Goal: Task Accomplishment & Management: Use online tool/utility

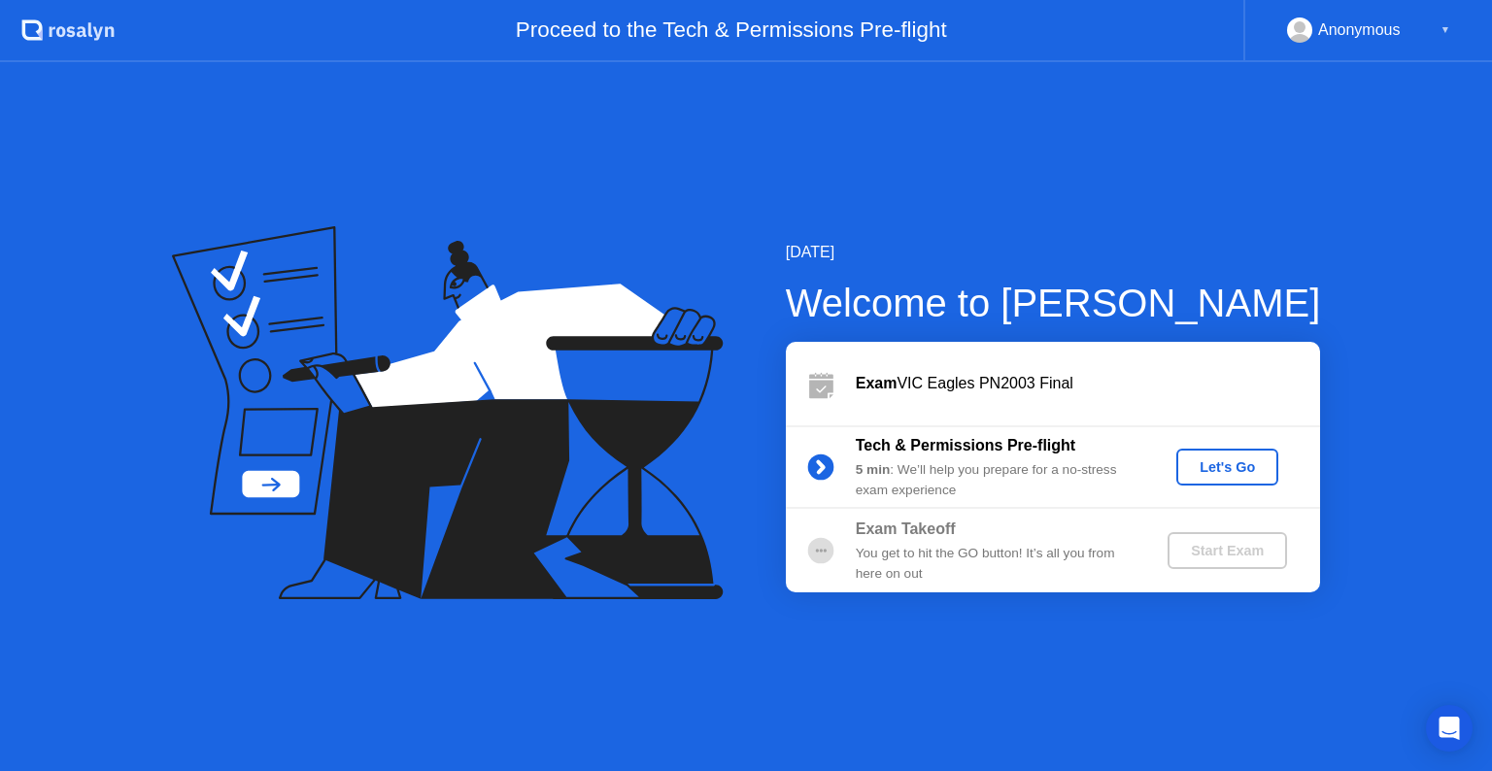
click at [1216, 465] on div "Let's Go" at bounding box center [1227, 467] width 86 height 16
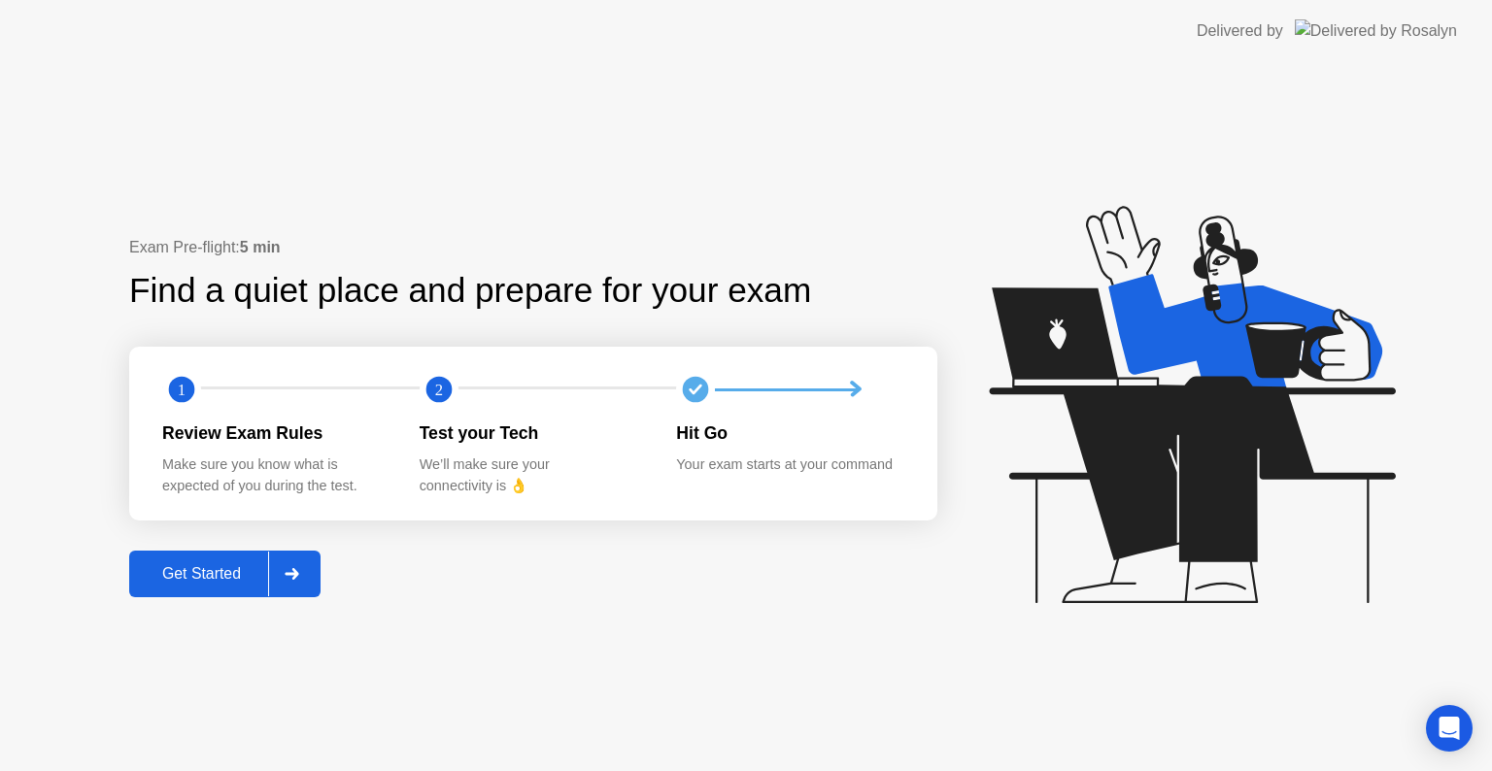
click at [190, 568] on div "Get Started" at bounding box center [201, 573] width 133 height 17
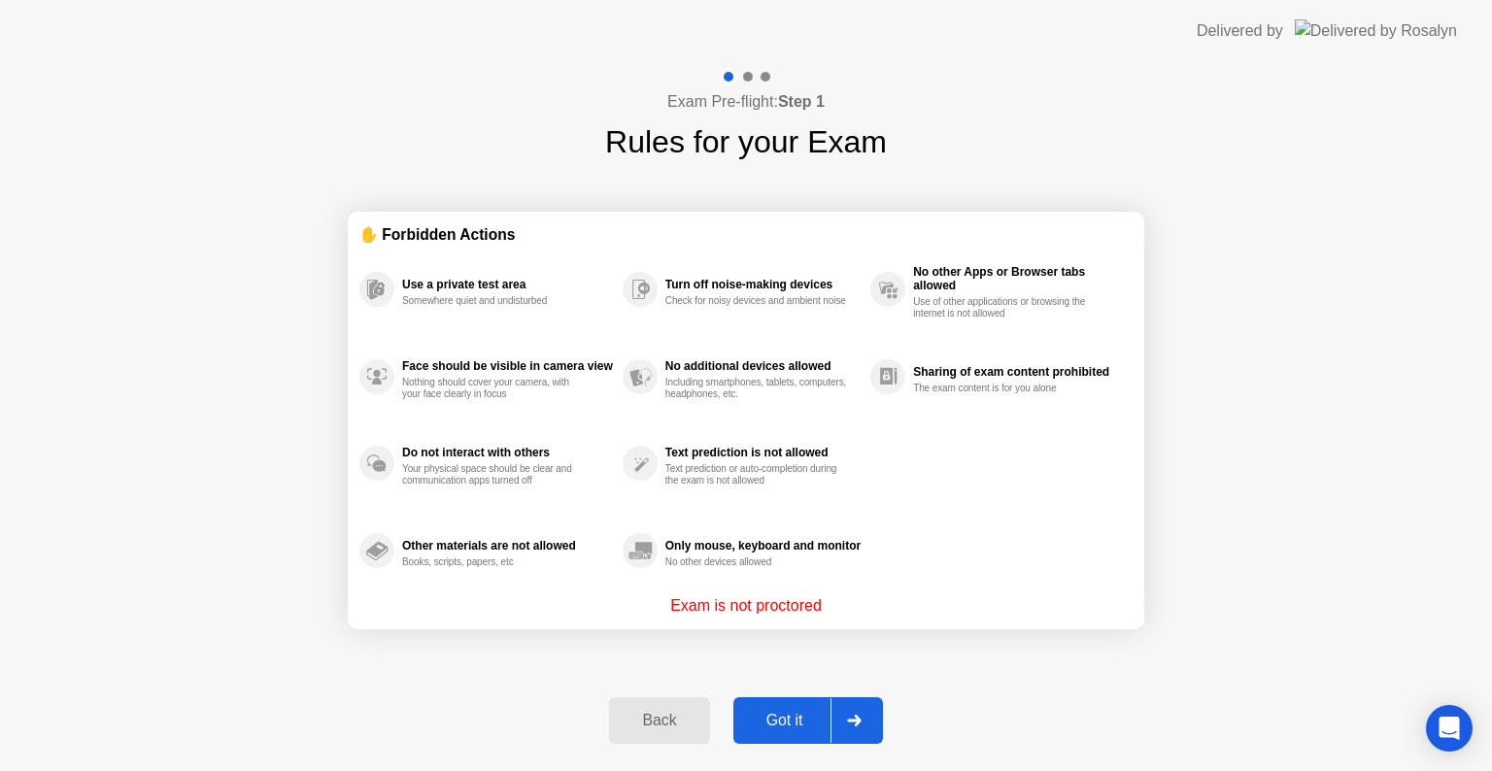
click at [786, 712] on div "Got it" at bounding box center [784, 720] width 91 height 17
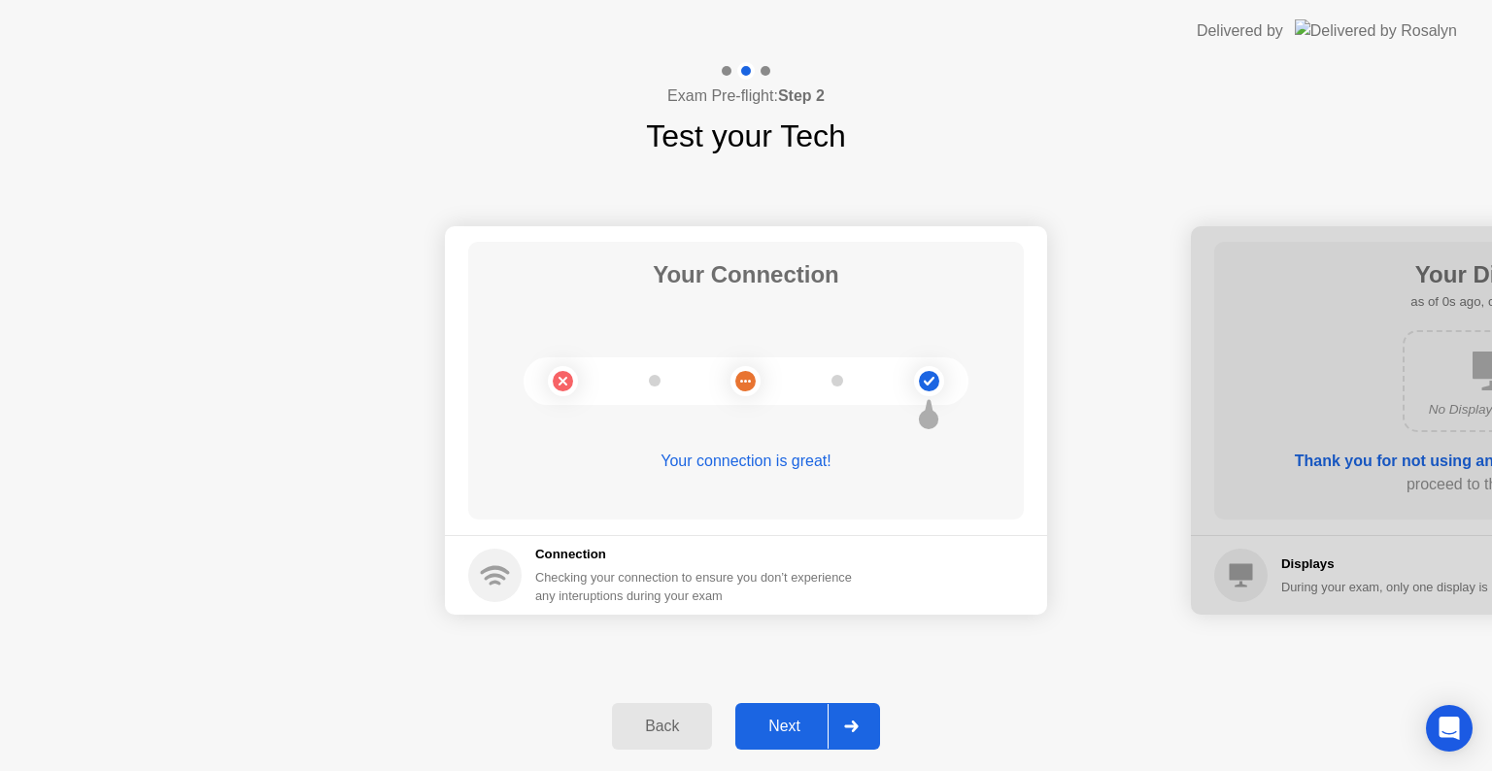
click at [786, 712] on button "Next" at bounding box center [807, 726] width 145 height 47
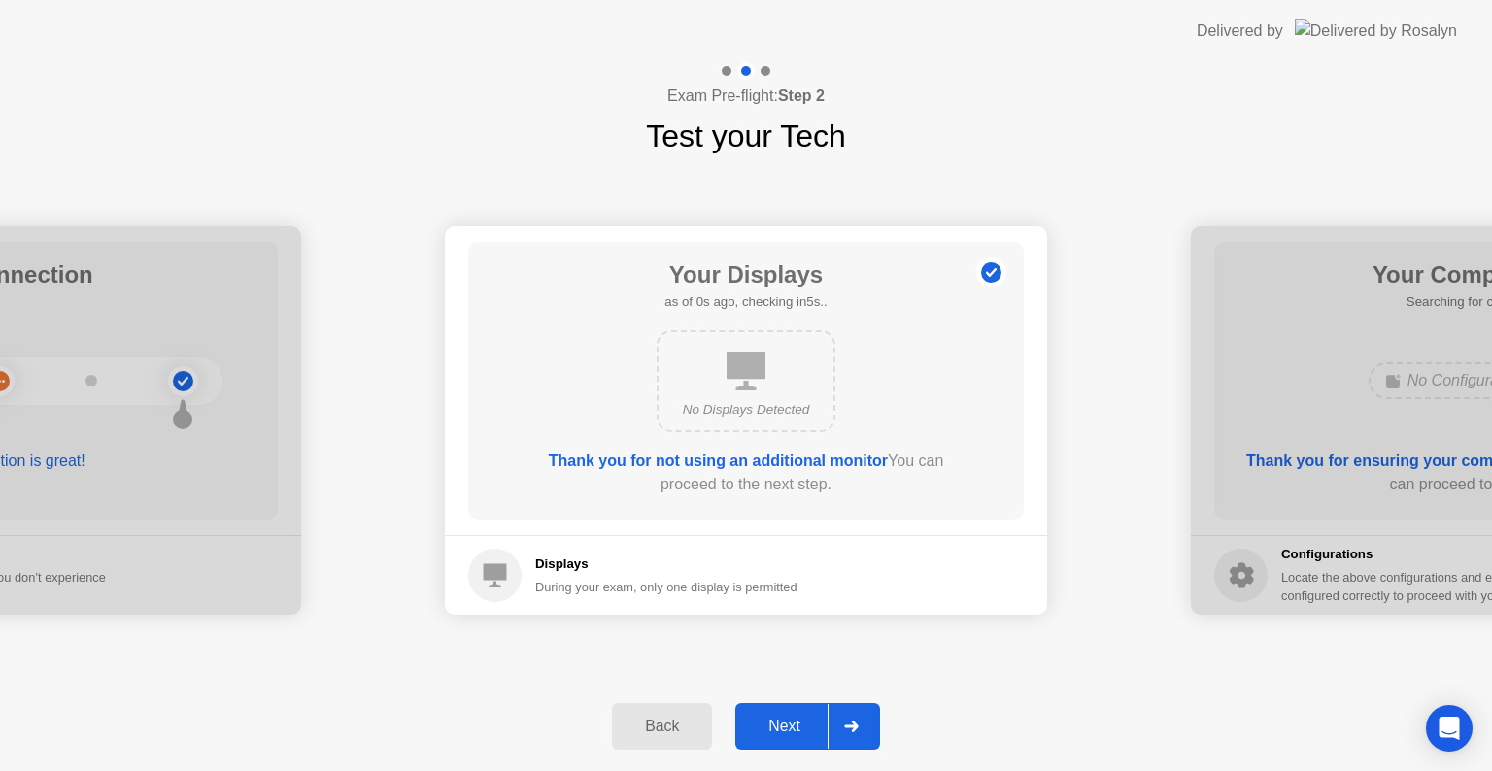
click at [786, 712] on button "Next" at bounding box center [807, 726] width 145 height 47
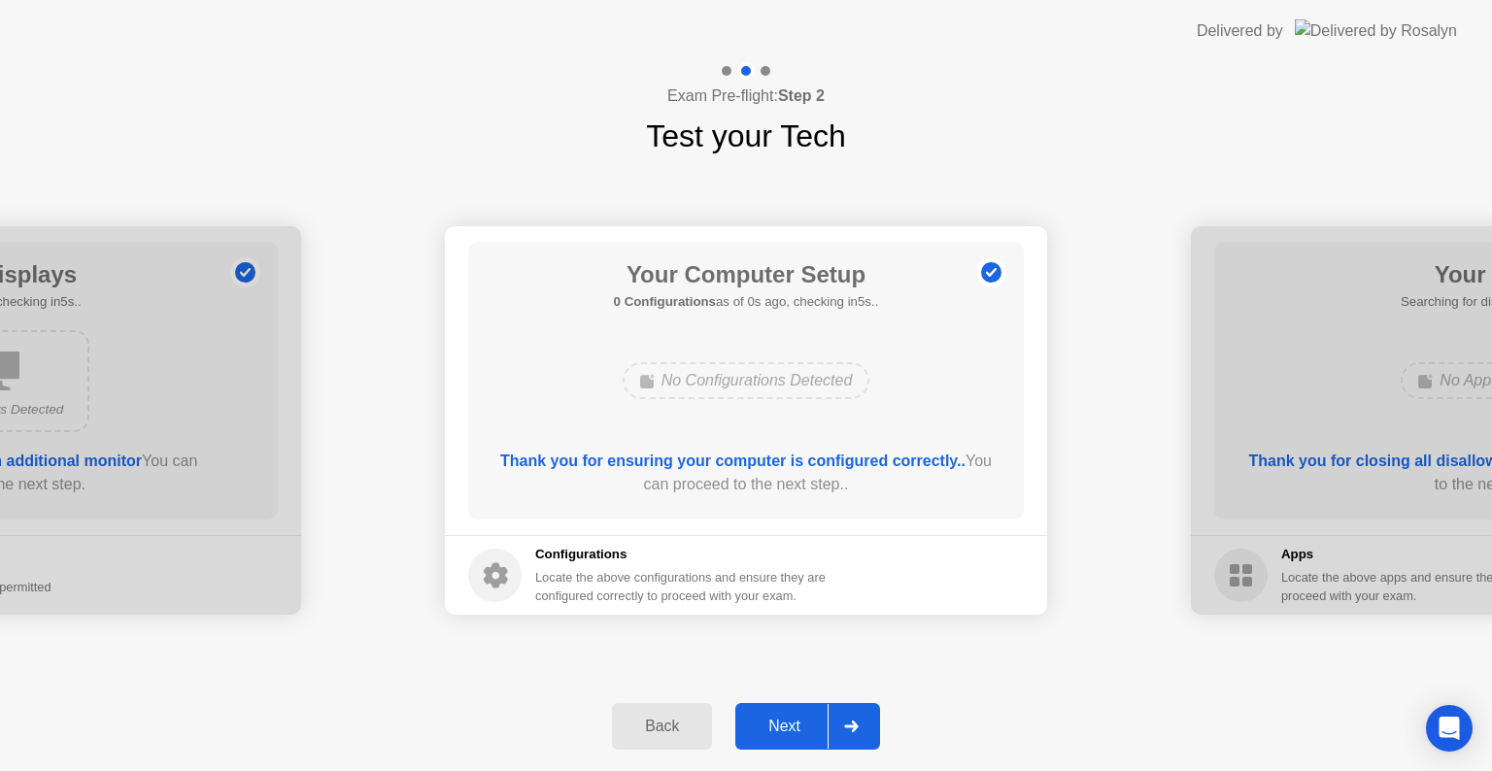
click at [786, 712] on button "Next" at bounding box center [807, 726] width 145 height 47
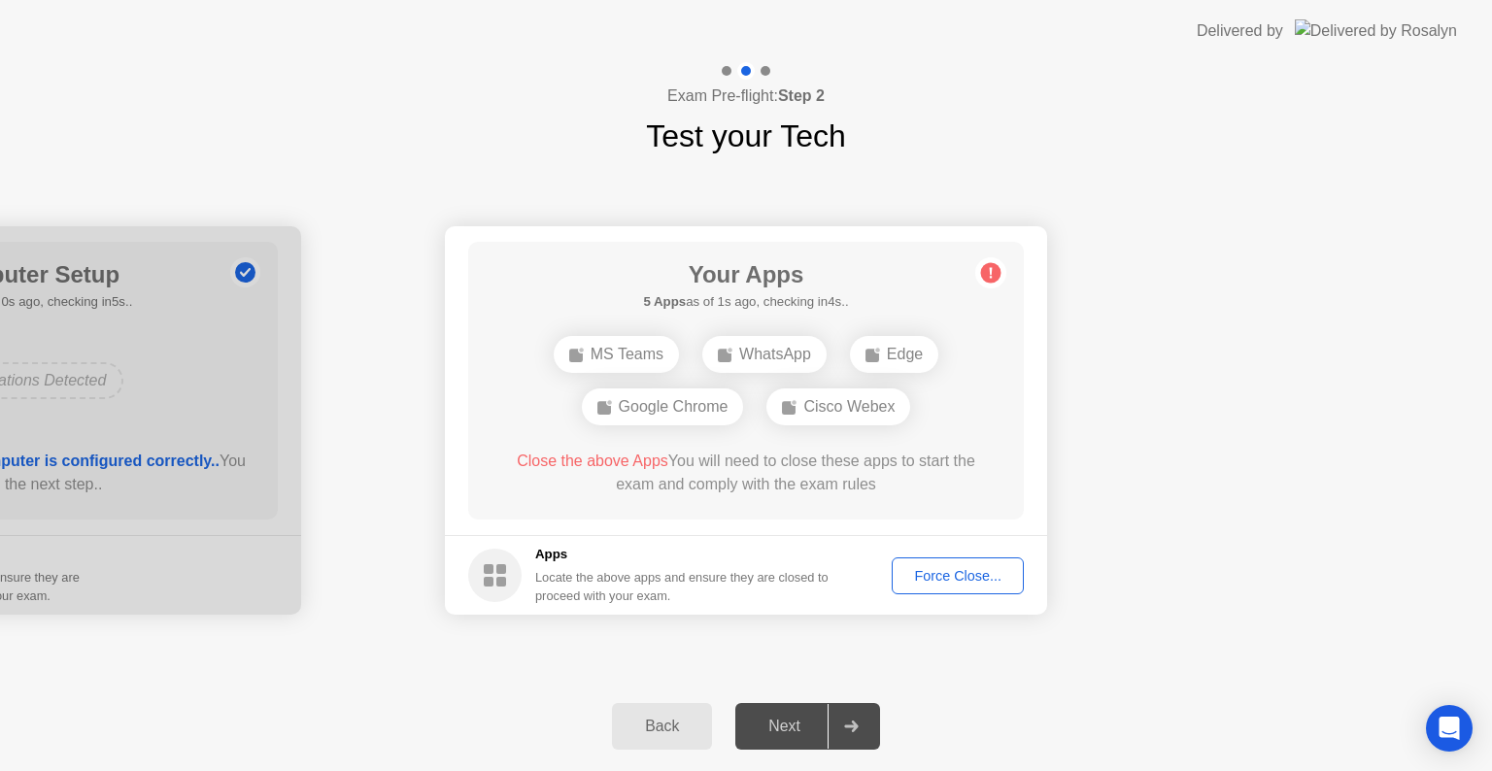
click at [991, 560] on button "Force Close..." at bounding box center [958, 575] width 132 height 37
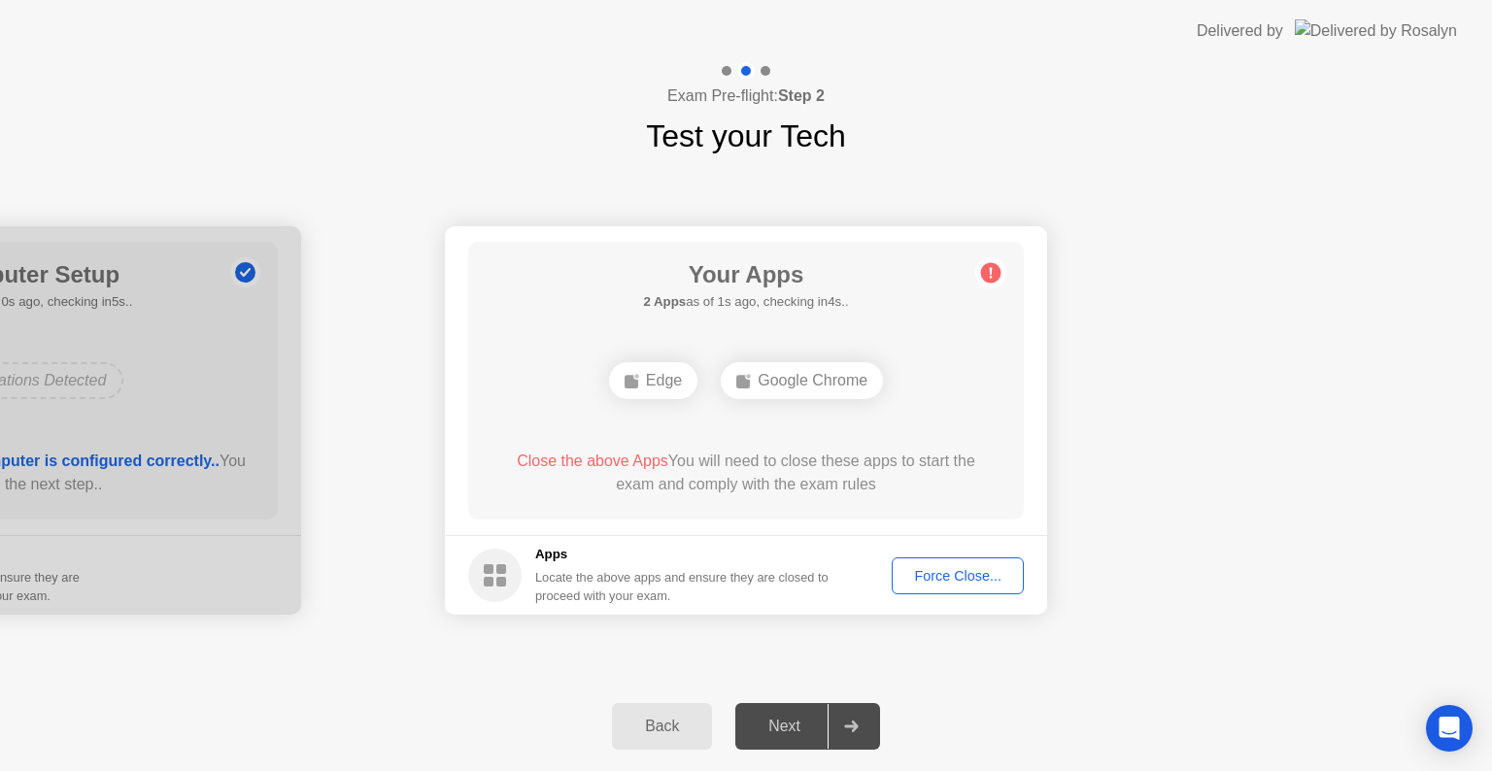
click at [953, 557] on button "Force Close..." at bounding box center [958, 575] width 132 height 37
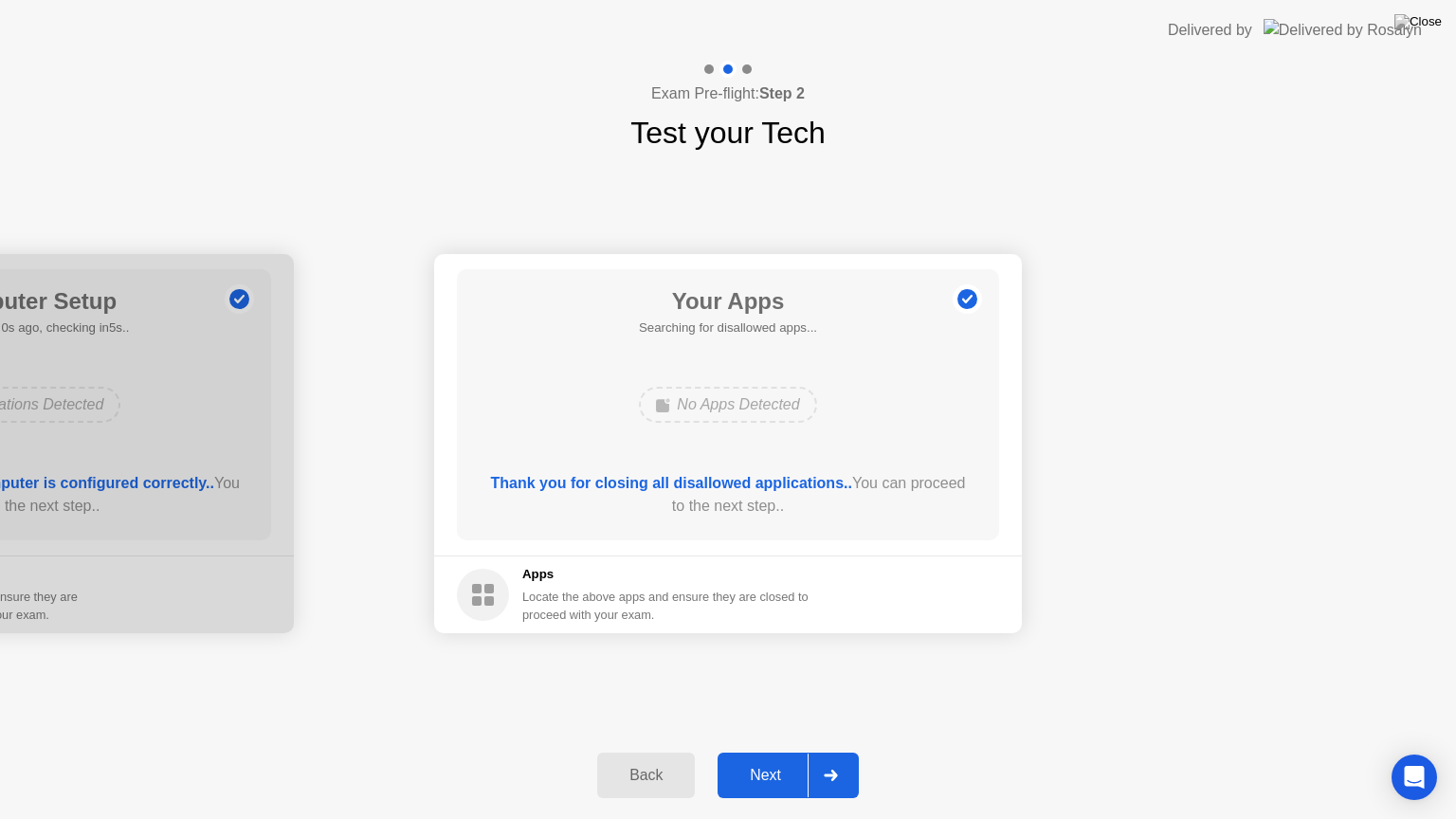
click at [852, 658] on div "Your Connection Your connection is great! Connection Checking your connection t…" at bounding box center [728, 443] width 1456 height 577
click at [748, 752] on div "Next" at bounding box center [765, 775] width 84 height 17
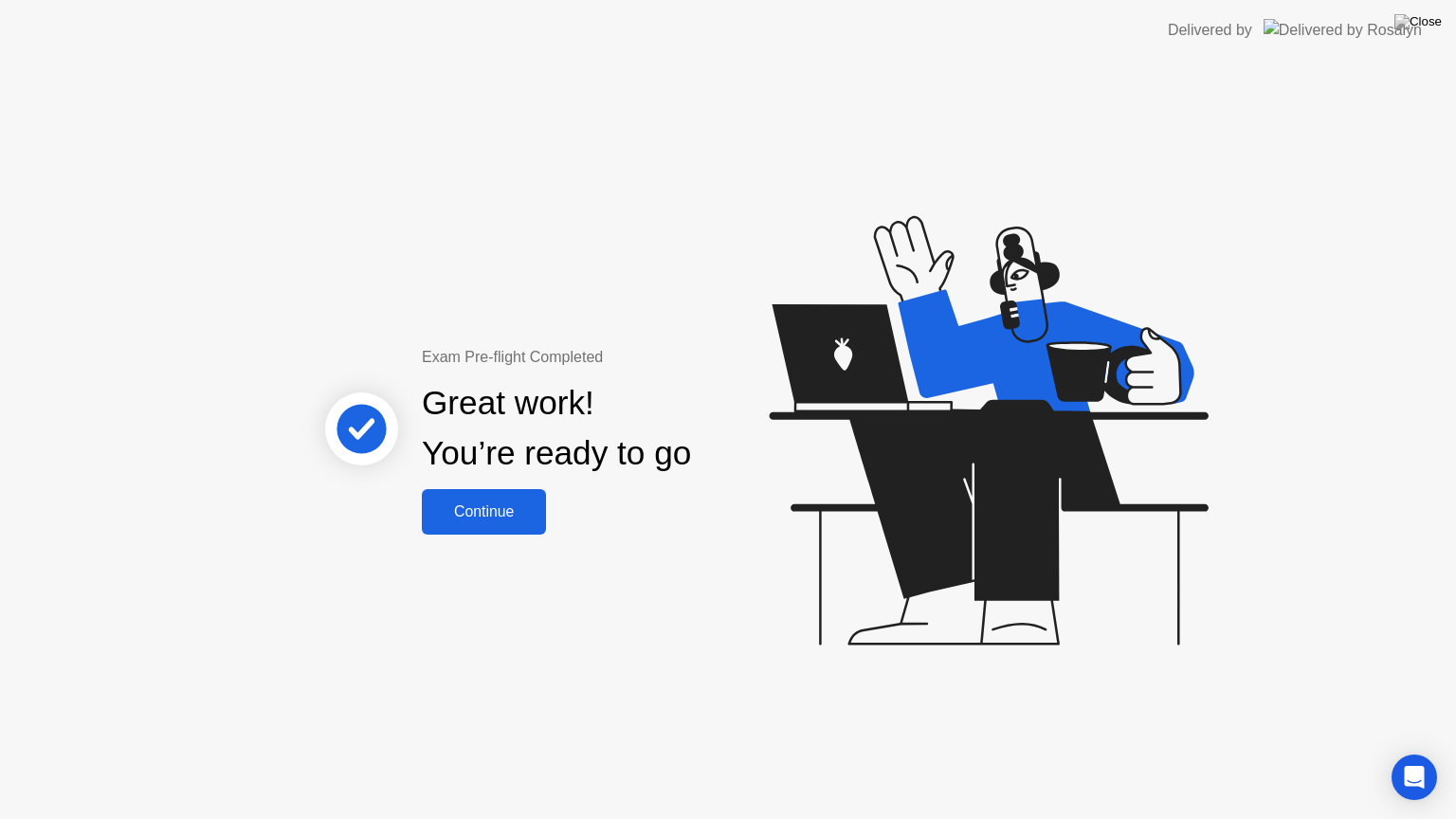
click at [489, 529] on button "Continue" at bounding box center [483, 512] width 124 height 46
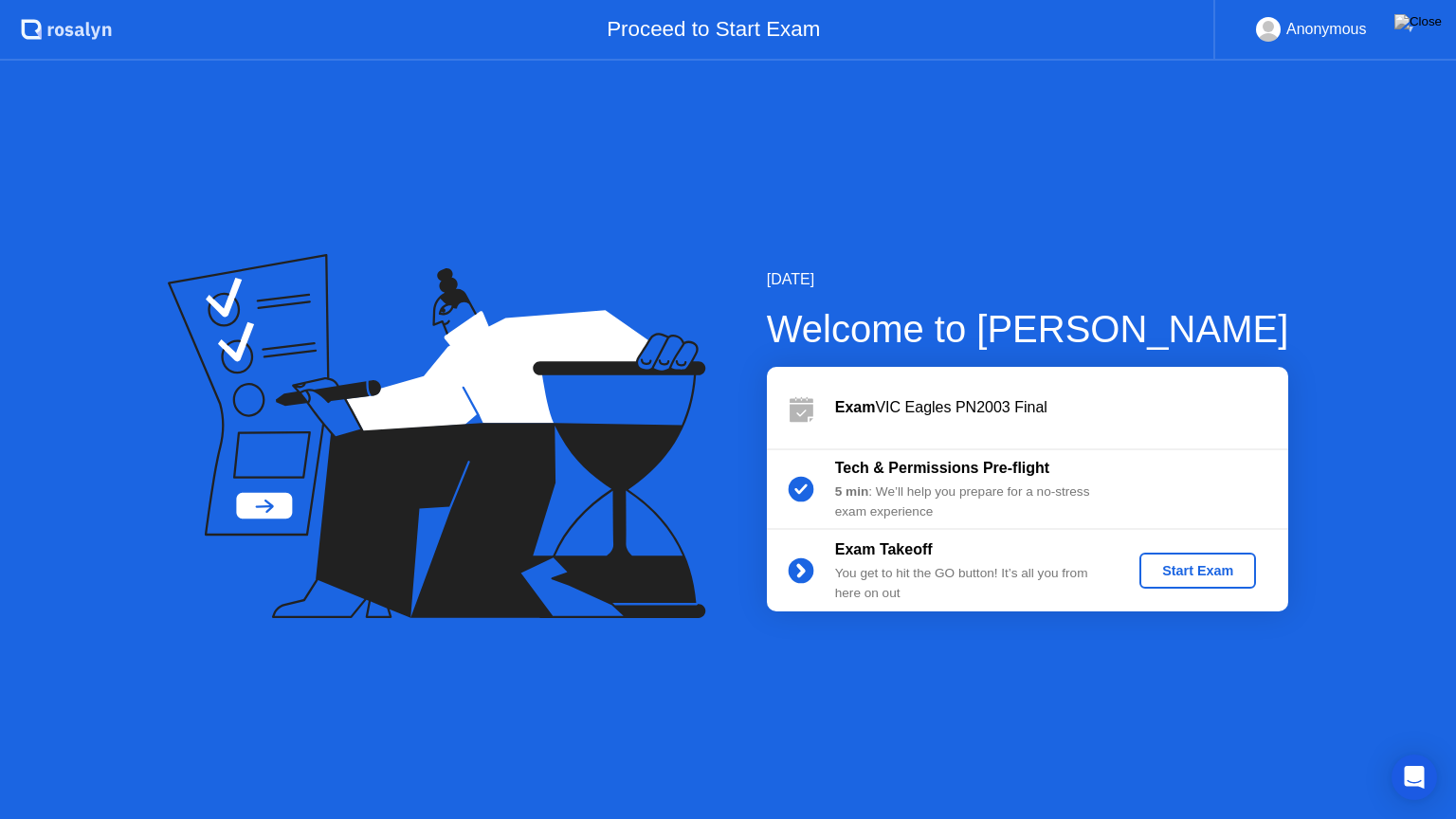
click at [1212, 577] on div "Start Exam" at bounding box center [1197, 571] width 101 height 16
